Goal: Task Accomplishment & Management: Use online tool/utility

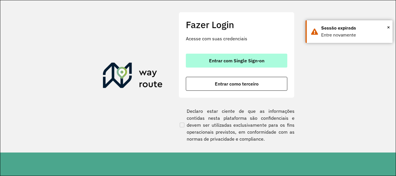
click at [197, 59] on button "Entrar com Single Sign-on" at bounding box center [236, 61] width 101 height 14
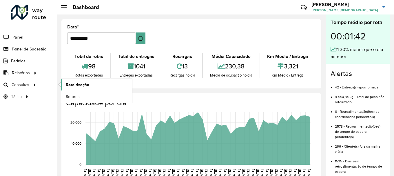
click at [89, 85] on link "Roteirização" at bounding box center [96, 85] width 71 height 12
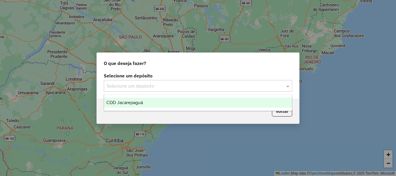
click at [171, 84] on input "text" at bounding box center [192, 86] width 171 height 7
click at [142, 100] on span "CDD Jacarepaguá" at bounding box center [124, 102] width 37 height 5
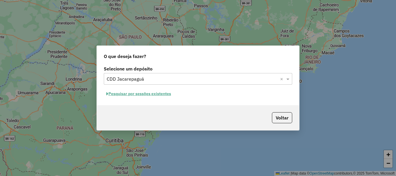
click at [165, 94] on button "Pesquisar por sessões existentes" at bounding box center [139, 93] width 70 height 9
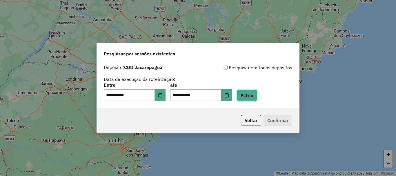
click at [257, 94] on button "Filtrar" at bounding box center [247, 95] width 21 height 11
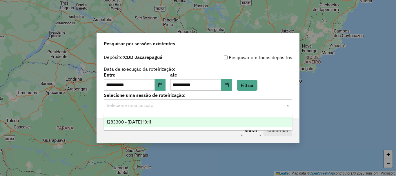
click at [171, 104] on input "text" at bounding box center [192, 105] width 171 height 7
click at [156, 119] on div "1283300 - 26/09/2025 19:11" at bounding box center [198, 122] width 188 height 10
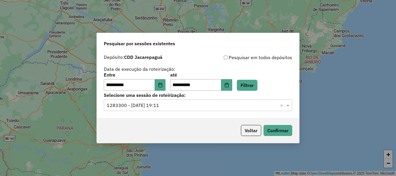
click at [277, 125] on p-footer "Voltar Confirmar" at bounding box center [266, 130] width 54 height 11
click at [275, 131] on button "Confirmar" at bounding box center [278, 130] width 29 height 11
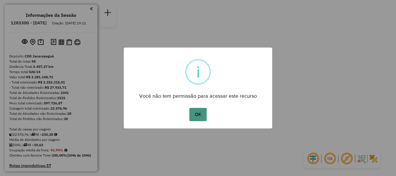
click at [200, 116] on button "OK" at bounding box center [197, 114] width 17 height 13
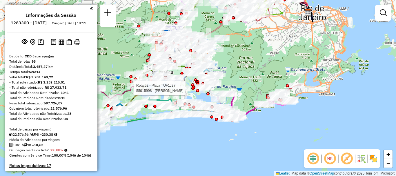
drag, startPoint x: 195, startPoint y: 88, endPoint x: 212, endPoint y: 99, distance: 20.7
click at [199, 92] on div at bounding box center [197, 90] width 3 height 3
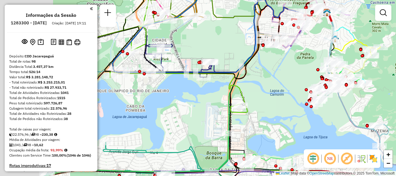
drag, startPoint x: 188, startPoint y: 101, endPoint x: 254, endPoint y: 108, distance: 66.0
click at [254, 108] on div "Janela de atendimento Grade de atendimento Capacidade Transportadoras Veículos …" at bounding box center [198, 88] width 396 height 176
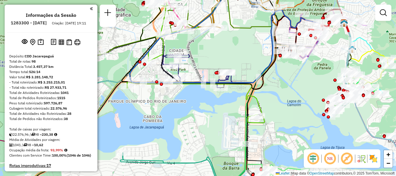
drag, startPoint x: 125, startPoint y: 101, endPoint x: 160, endPoint y: 117, distance: 38.3
click at [160, 118] on div "Janela de atendimento Grade de atendimento Capacidade Transportadoras Veículos …" at bounding box center [198, 88] width 396 height 176
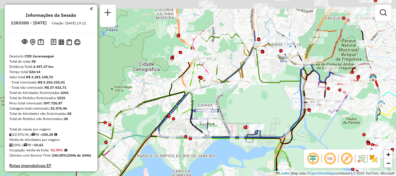
drag, startPoint x: 245, startPoint y: 52, endPoint x: 242, endPoint y: 100, distance: 48.2
click at [259, 104] on div "Janela de atendimento Grade de atendimento Capacidade Transportadoras Veículos …" at bounding box center [198, 88] width 396 height 176
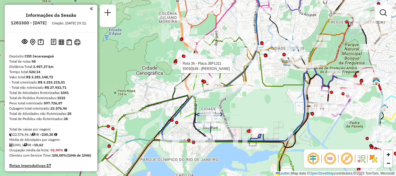
select select "**********"
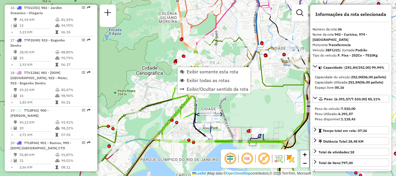
scroll to position [1454, 0]
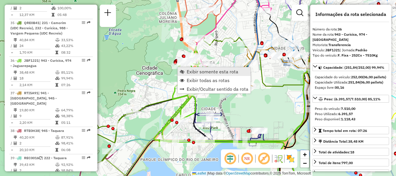
click at [196, 73] on span "Exibir somente esta rota" at bounding box center [213, 71] width 52 height 5
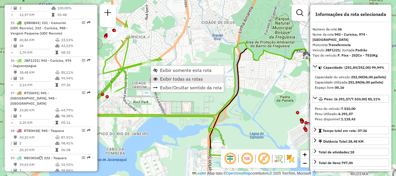
click at [172, 78] on span "Exibir todas as rotas" at bounding box center [181, 79] width 43 height 5
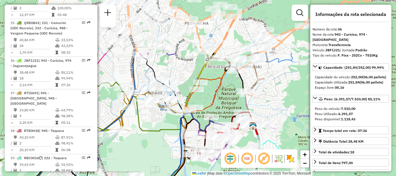
drag, startPoint x: 191, startPoint y: 91, endPoint x: 162, endPoint y: 119, distance: 40.4
click at [157, 135] on icon at bounding box center [165, 117] width 186 height 42
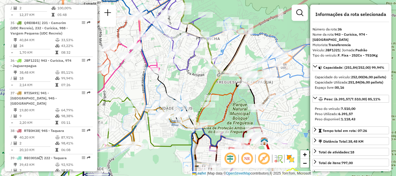
drag, startPoint x: 216, startPoint y: 85, endPoint x: 227, endPoint y: 95, distance: 14.2
click at [228, 101] on icon at bounding box center [236, 105] width 78 height 71
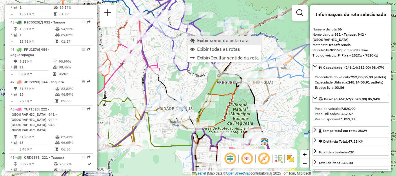
scroll to position [2062, 0]
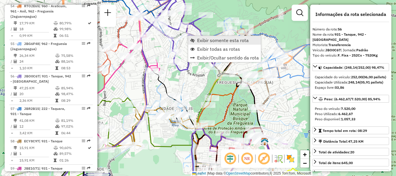
click at [195, 40] on link "Exibir somente esta rota" at bounding box center [224, 40] width 73 height 9
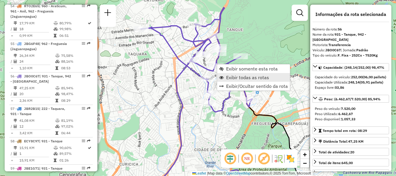
click at [227, 78] on span "Exibir todas as rotas" at bounding box center [247, 77] width 43 height 5
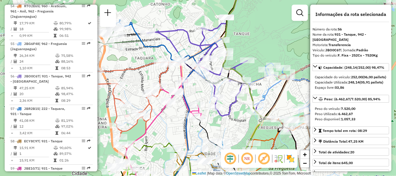
drag, startPoint x: 217, startPoint y: 115, endPoint x: 235, endPoint y: 77, distance: 41.4
click at [224, 116] on icon at bounding box center [203, 64] width 112 height 104
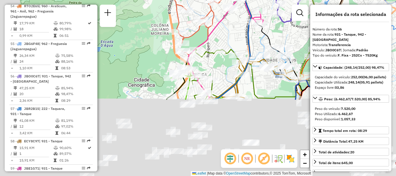
drag, startPoint x: 175, startPoint y: 130, endPoint x: 190, endPoint y: 87, distance: 45.8
click at [237, 36] on div "Janela de atendimento Grade de atendimento Capacidade Transportadoras Veículos …" at bounding box center [198, 88] width 396 height 176
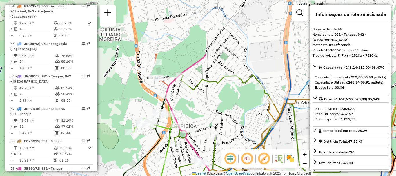
drag, startPoint x: 216, startPoint y: 47, endPoint x: 208, endPoint y: 112, distance: 65.4
click at [208, 112] on div "Janela de atendimento Grade de atendimento Capacidade Transportadoras Veículos …" at bounding box center [198, 88] width 396 height 176
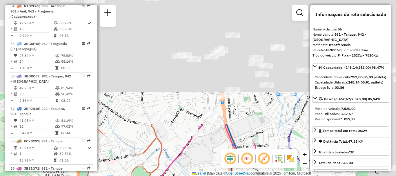
drag, startPoint x: 254, startPoint y: 29, endPoint x: 196, endPoint y: 153, distance: 137.0
click at [195, 173] on div "Janela de atendimento Grade de atendimento Capacidade Transportadoras Veículos …" at bounding box center [198, 88] width 396 height 176
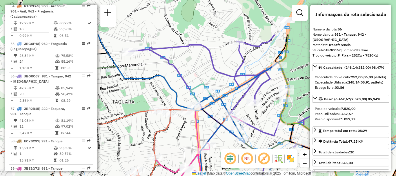
drag, startPoint x: 224, startPoint y: 80, endPoint x: 183, endPoint y: 167, distance: 96.1
click at [184, 169] on div "Janela de atendimento Grade de atendimento Capacidade Transportadoras Veículos …" at bounding box center [198, 88] width 396 height 176
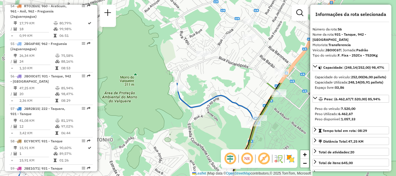
drag, startPoint x: 238, startPoint y: 40, endPoint x: 205, endPoint y: 140, distance: 105.9
click at [205, 140] on div "Janela de atendimento Grade de atendimento Capacidade Transportadoras Veículos …" at bounding box center [198, 88] width 396 height 176
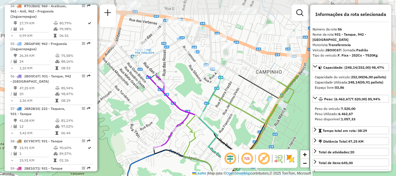
drag, startPoint x: 234, startPoint y: 73, endPoint x: 184, endPoint y: 166, distance: 105.2
click at [184, 166] on div "Janela de atendimento Grade de atendimento Capacidade Transportadoras Veículos …" at bounding box center [198, 88] width 396 height 176
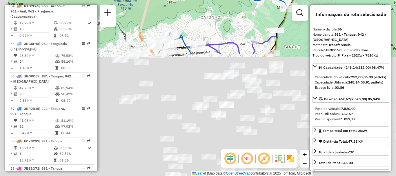
drag, startPoint x: 150, startPoint y: 109, endPoint x: 244, endPoint y: -34, distance: 171.4
click at [244, 0] on html "Aguarde... Pop-up bloqueado! Seu navegador bloqueou automáticamente a abertura …" at bounding box center [198, 88] width 396 height 176
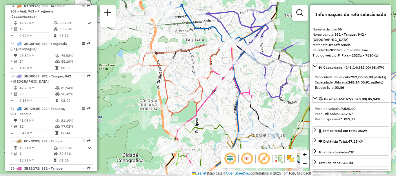
drag, startPoint x: 218, startPoint y: 133, endPoint x: 218, endPoint y: 106, distance: 27.0
click at [218, 106] on div "Janela de atendimento Grade de atendimento Capacidade Transportadoras Veículos …" at bounding box center [198, 88] width 396 height 176
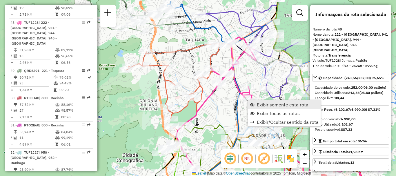
scroll to position [1808, 0]
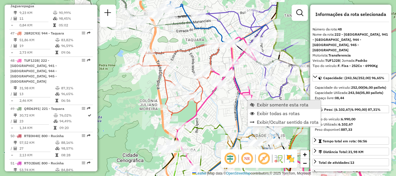
click at [262, 103] on span "Exibir somente esta rota" at bounding box center [283, 104] width 52 height 5
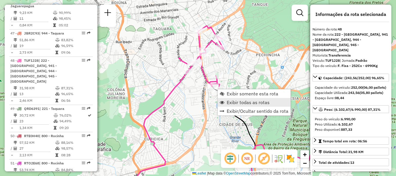
click at [233, 103] on span "Exibir todas as rotas" at bounding box center [248, 102] width 43 height 5
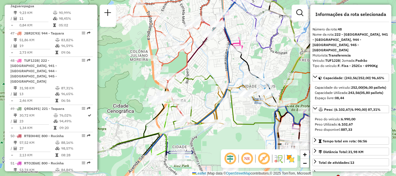
drag, startPoint x: 173, startPoint y: 127, endPoint x: 188, endPoint y: 88, distance: 42.0
click at [198, 86] on div "Janela de atendimento Grade de atendimento Capacidade Transportadoras Veículos …" at bounding box center [198, 88] width 396 height 176
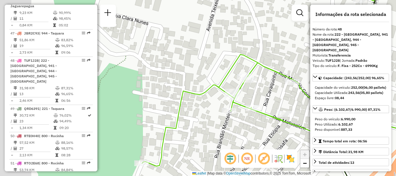
drag, startPoint x: 145, startPoint y: 76, endPoint x: 197, endPoint y: 90, distance: 53.6
click at [199, 90] on div "Janela de atendimento Grade de atendimento Capacidade Transportadoras Veículos …" at bounding box center [198, 88] width 396 height 176
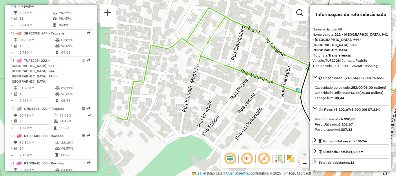
drag, startPoint x: 174, startPoint y: 124, endPoint x: 172, endPoint y: 97, distance: 26.7
click at [163, 97] on div "Janela de atendimento Grade de atendimento Capacidade Transportadoras Veículos …" at bounding box center [198, 88] width 396 height 176
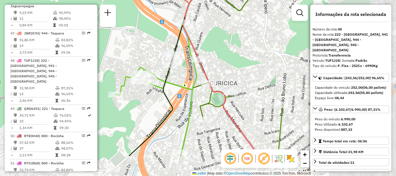
drag, startPoint x: 267, startPoint y: 131, endPoint x: 153, endPoint y: 93, distance: 120.0
click at [153, 93] on div "Janela de atendimento Grade de atendimento Capacidade Transportadoras Veículos …" at bounding box center [198, 88] width 396 height 176
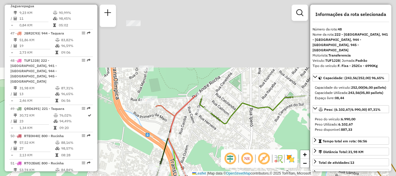
drag, startPoint x: 239, startPoint y: 17, endPoint x: 223, endPoint y: 178, distance: 161.4
click at [223, 176] on html "Aguarde... Pop-up bloqueado! Seu navegador bloqueou automáticamente a abertura …" at bounding box center [198, 88] width 396 height 176
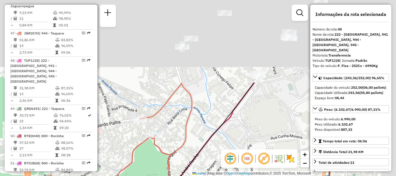
drag, startPoint x: 235, startPoint y: 75, endPoint x: 166, endPoint y: 156, distance: 105.5
click at [166, 156] on icon at bounding box center [117, 173] width 149 height 181
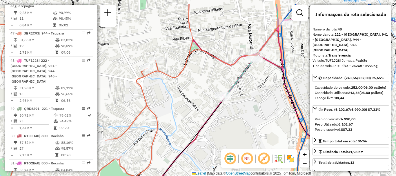
drag, startPoint x: 229, startPoint y: 66, endPoint x: 195, endPoint y: 88, distance: 40.6
click at [195, 88] on div "Rota 36 - Placa JBF1J21 55022393 - MARINESIO DA SILVA S Janela de atendimento G…" at bounding box center [198, 88] width 396 height 176
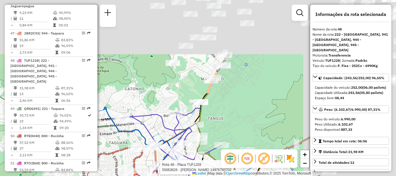
drag, startPoint x: 278, startPoint y: 60, endPoint x: 156, endPoint y: 174, distance: 167.0
click at [156, 170] on div at bounding box center [158, 167] width 14 height 6
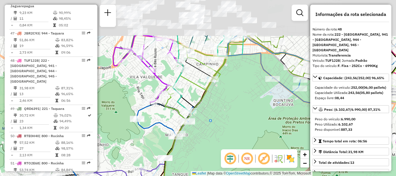
drag, startPoint x: 244, startPoint y: 72, endPoint x: 213, endPoint y: 127, distance: 62.5
click at [213, 127] on div "Rota 36 - Placa JBF1J21 55022393 - [PERSON_NAME] S Rota 39 - Placa REC0016 5502…" at bounding box center [198, 88] width 396 height 176
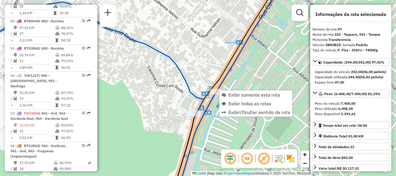
scroll to position [2095, 0]
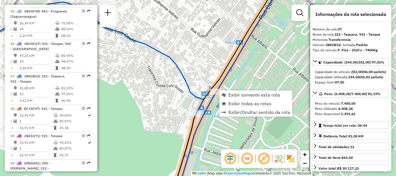
click at [264, 66] on div "Rota 36 - Placa JBF1J21 55022393 - [PERSON_NAME] S Rota 39 - Placa REC0016 5502…" at bounding box center [198, 88] width 396 height 176
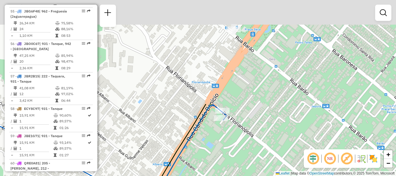
drag, startPoint x: 274, startPoint y: 65, endPoint x: 202, endPoint y: 172, distance: 128.8
click at [201, 176] on html "Aguarde... Pop-up bloqueado! Seu navegador bloqueou automáticamente a abertura …" at bounding box center [198, 88] width 396 height 176
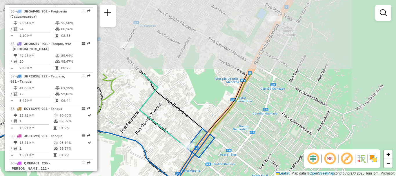
drag, startPoint x: 271, startPoint y: 68, endPoint x: 215, endPoint y: 158, distance: 106.1
click at [215, 158] on div "Janela de atendimento Grade de atendimento Capacidade Transportadoras Veículos …" at bounding box center [198, 88] width 396 height 176
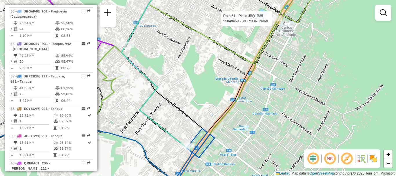
select select "**********"
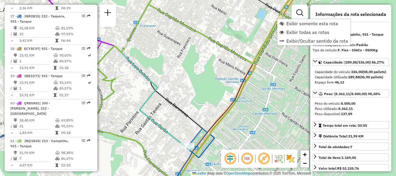
scroll to position [2214, 0]
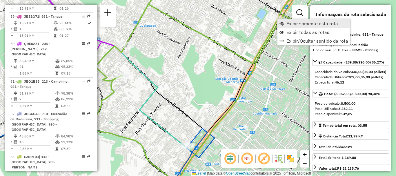
click at [289, 24] on span "Exibir somente esta rota" at bounding box center [312, 23] width 52 height 5
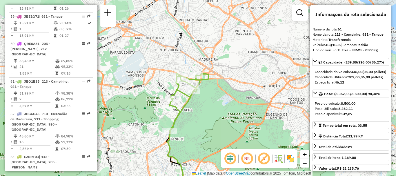
drag, startPoint x: 213, startPoint y: 53, endPoint x: 202, endPoint y: 99, distance: 46.9
click at [205, 112] on div "Janela de atendimento Grade de atendimento Capacidade Transportadoras Veículos …" at bounding box center [198, 88] width 396 height 176
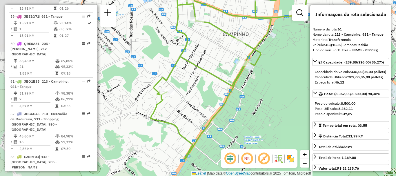
drag, startPoint x: 195, startPoint y: 135, endPoint x: 254, endPoint y: 101, distance: 68.3
click at [254, 101] on div "Janela de atendimento Grade de atendimento Capacidade Transportadoras Veículos …" at bounding box center [198, 88] width 396 height 176
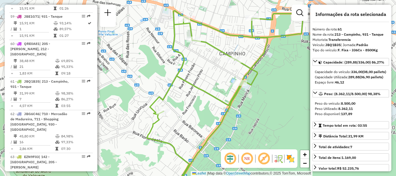
drag, startPoint x: 209, startPoint y: 46, endPoint x: 205, endPoint y: 66, distance: 20.1
click at [205, 66] on div "Janela de atendimento Grade de atendimento Capacidade Transportadoras Veículos …" at bounding box center [198, 88] width 396 height 176
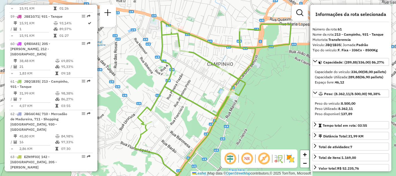
drag, startPoint x: 273, startPoint y: 87, endPoint x: 257, endPoint y: 97, distance: 19.2
click at [260, 97] on div "Janela de atendimento Grade de atendimento Capacidade Transportadoras Veículos …" at bounding box center [198, 88] width 396 height 176
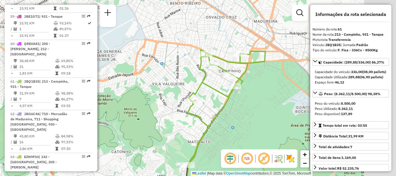
drag, startPoint x: 275, startPoint y: 76, endPoint x: 233, endPoint y: 101, distance: 48.6
click at [233, 101] on div "Janela de atendimento Grade de atendimento Capacidade Transportadoras Veículos …" at bounding box center [198, 88] width 396 height 176
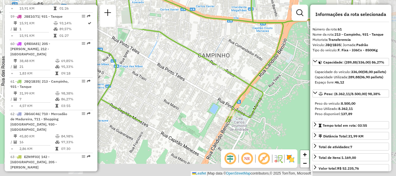
drag, startPoint x: 250, startPoint y: 120, endPoint x: 177, endPoint y: 46, distance: 104.4
click at [177, 46] on div "Janela de atendimento Grade de atendimento Capacidade Transportadoras Veículos …" at bounding box center [198, 88] width 396 height 176
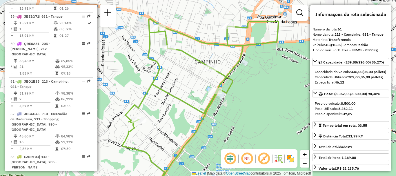
click at [199, 79] on div "Janela de atendimento Grade de atendimento Capacidade Transportadoras Veículos …" at bounding box center [198, 88] width 396 height 176
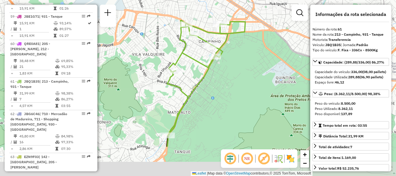
drag, startPoint x: 233, startPoint y: 130, endPoint x: 230, endPoint y: 83, distance: 47.1
click at [230, 83] on div "Janela de atendimento Grade de atendimento Capacidade Transportadoras Veículos …" at bounding box center [198, 88] width 396 height 176
